Goal: Transaction & Acquisition: Purchase product/service

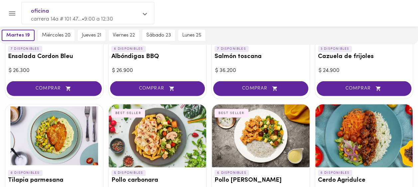
scroll to position [664, 0]
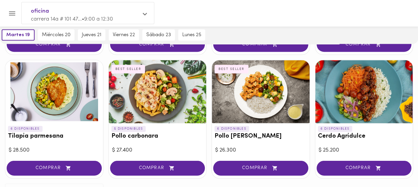
click at [259, 137] on span "COMPRAR" at bounding box center [260, 169] width 78 height 6
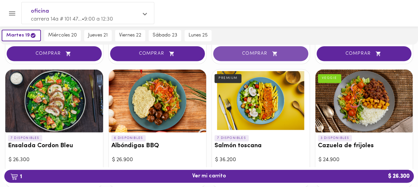
scroll to position [598, 0]
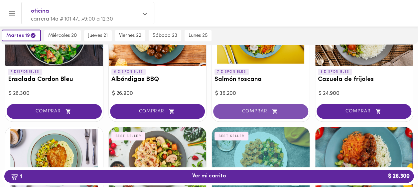
click at [289, 109] on span "COMPRAR" at bounding box center [260, 112] width 78 height 6
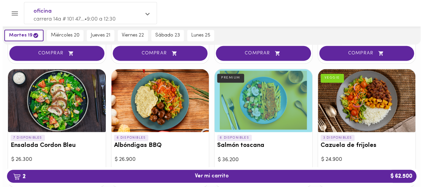
scroll to position [532, 0]
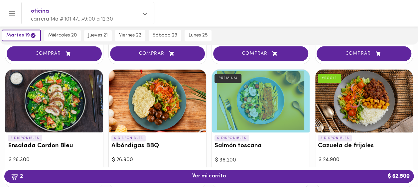
click at [272, 133] on div "6 DISPONIBLES Salmón toscana PREMIUM" at bounding box center [261, 144] width 98 height 22
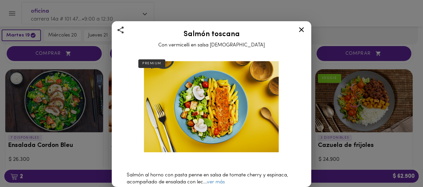
click at [302, 31] on icon at bounding box center [301, 29] width 5 height 5
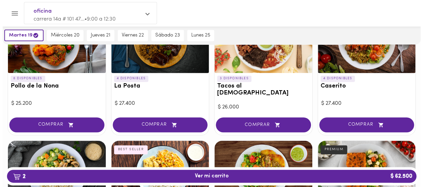
scroll to position [326, 0]
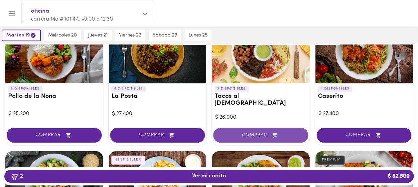
click at [269, 133] on span "COMPRAR" at bounding box center [260, 136] width 78 height 6
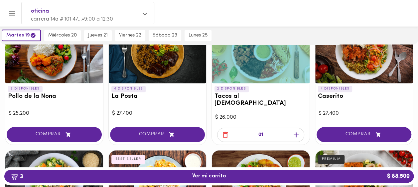
click at [248, 114] on div "$ 26.000" at bounding box center [260, 118] width 91 height 8
click at [247, 98] on h3 "Tacos al [DEMOGRAPHIC_DATA]" at bounding box center [260, 100] width 92 height 14
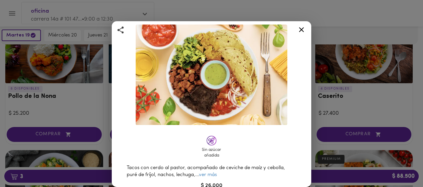
scroll to position [66, 0]
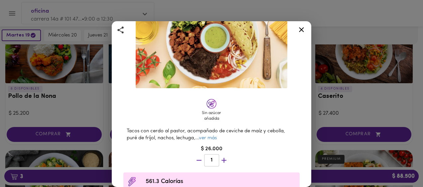
click at [297, 31] on icon at bounding box center [301, 30] width 8 height 8
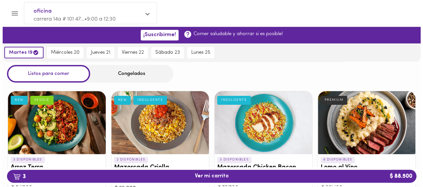
scroll to position [199, 0]
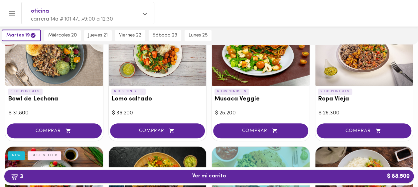
click at [260, 137] on span "3 Ver mi carrito $ 88.500" at bounding box center [209, 176] width 398 height 6
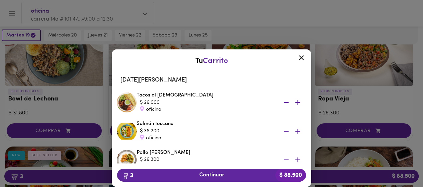
scroll to position [33, 0]
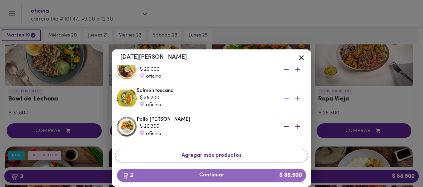
click at [207, 137] on span "3 Continuar $ 88.500" at bounding box center [211, 175] width 178 height 6
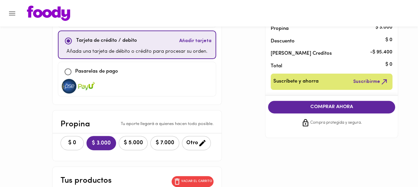
scroll to position [66, 0]
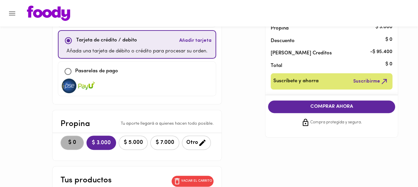
click at [73, 137] on span "$ 0" at bounding box center [72, 143] width 15 height 6
click at [313, 137] on div "Método de pago ¿Problemas? Versión anterior Usar [PERSON_NAME] Creditos Disponi…" at bounding box center [209, 162] width 389 height 391
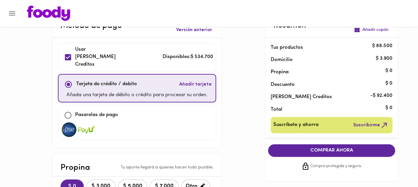
scroll to position [33, 0]
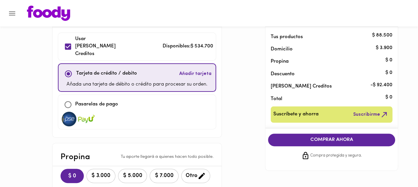
click at [173, 47] on div "Usar [PERSON_NAME] Creditos Disponibles: $ 534.700" at bounding box center [137, 47] width 152 height 23
click at [64, 43] on input "checkbox" at bounding box center [68, 47] width 14 height 14
checkbox input "true"
click at [61, 67] on input "checkbox" at bounding box center [68, 74] width 14 height 14
checkbox input "true"
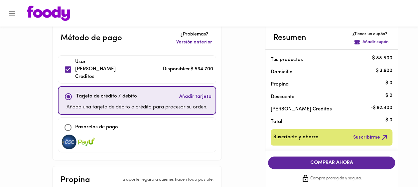
scroll to position [0, 0]
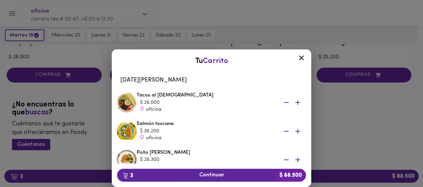
scroll to position [758, 0]
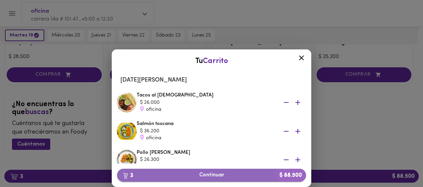
click at [229, 137] on span "3 Continuar $ 88.500" at bounding box center [211, 175] width 178 height 6
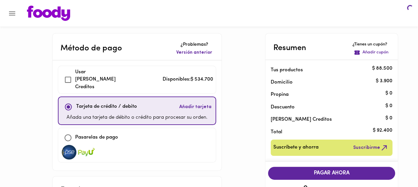
checkbox input "true"
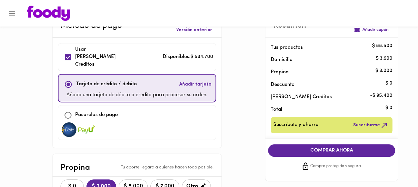
scroll to position [33, 0]
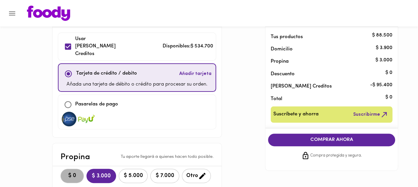
drag, startPoint x: 73, startPoint y: 164, endPoint x: 86, endPoint y: 157, distance: 15.5
click at [73, 137] on span "$ 0" at bounding box center [72, 176] width 15 height 6
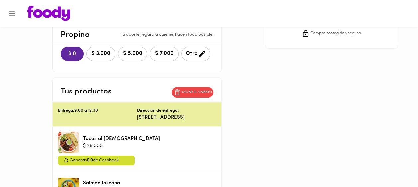
scroll to position [166, 0]
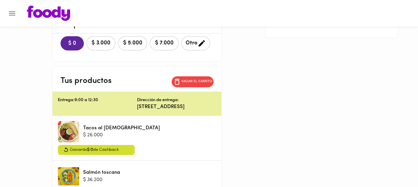
click at [181, 104] on p "[STREET_ADDRESS]" at bounding box center [176, 107] width 79 height 7
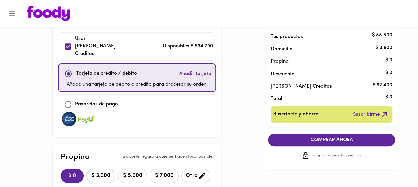
scroll to position [66, 0]
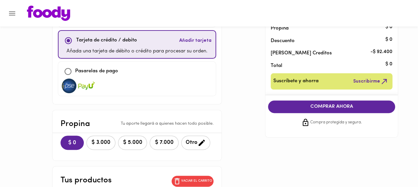
click at [313, 108] on span "COMPRAR AHORA" at bounding box center [331, 107] width 114 height 6
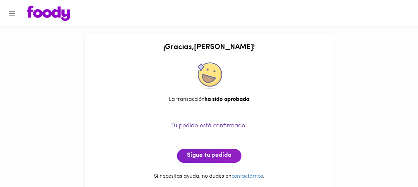
scroll to position [9, 0]
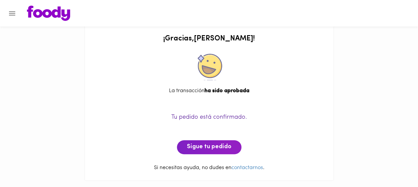
click at [221, 137] on button "Sigue tu pedido" at bounding box center [209, 148] width 64 height 14
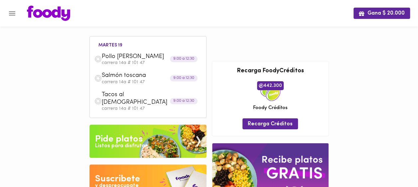
click at [313, 52] on div "Gana $ 20.000 [DATE] 19 Pollo Tikka Massala carrera 14a # 101 47 9:00 a 12:30 S…" at bounding box center [209, 124] width 418 height 248
click at [313, 58] on div "Gana $ 20.000 [DATE] 19 Pollo Tikka Massala carrera 14a # 101 47 9:00 a 12:30 S…" at bounding box center [209, 124] width 418 height 248
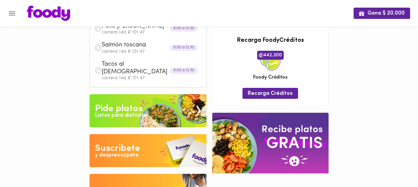
scroll to position [52, 0]
